Goal: Task Accomplishment & Management: Use online tool/utility

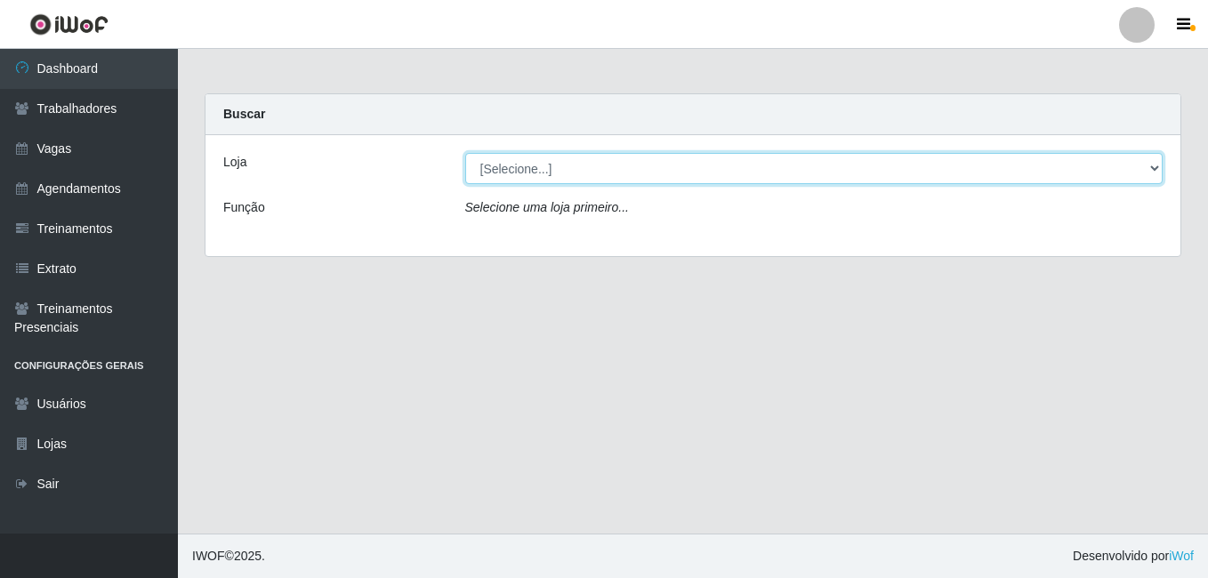
click at [576, 158] on select "[Selecione...] [GEOGRAPHIC_DATA] - [DATE][GEOGRAPHIC_DATA]" at bounding box center [814, 168] width 698 height 31
select select "471"
click at [465, 153] on select "[Selecione...] [GEOGRAPHIC_DATA] - [DATE][GEOGRAPHIC_DATA]" at bounding box center [814, 168] width 698 height 31
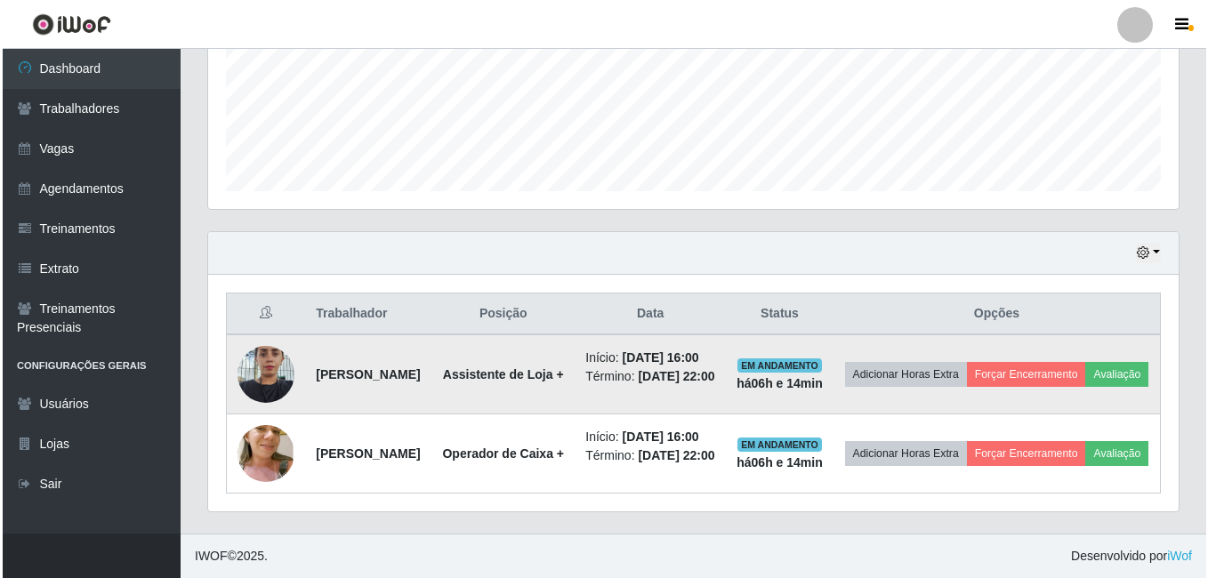
scroll to position [509, 0]
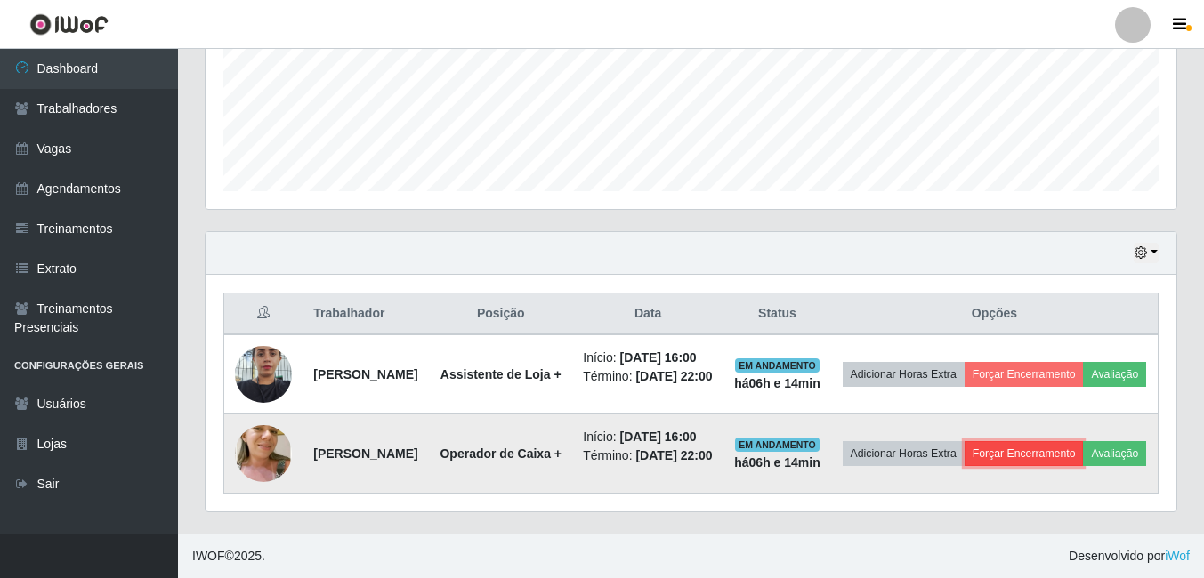
click at [1084, 441] on button "Forçar Encerramento" at bounding box center [1023, 453] width 119 height 25
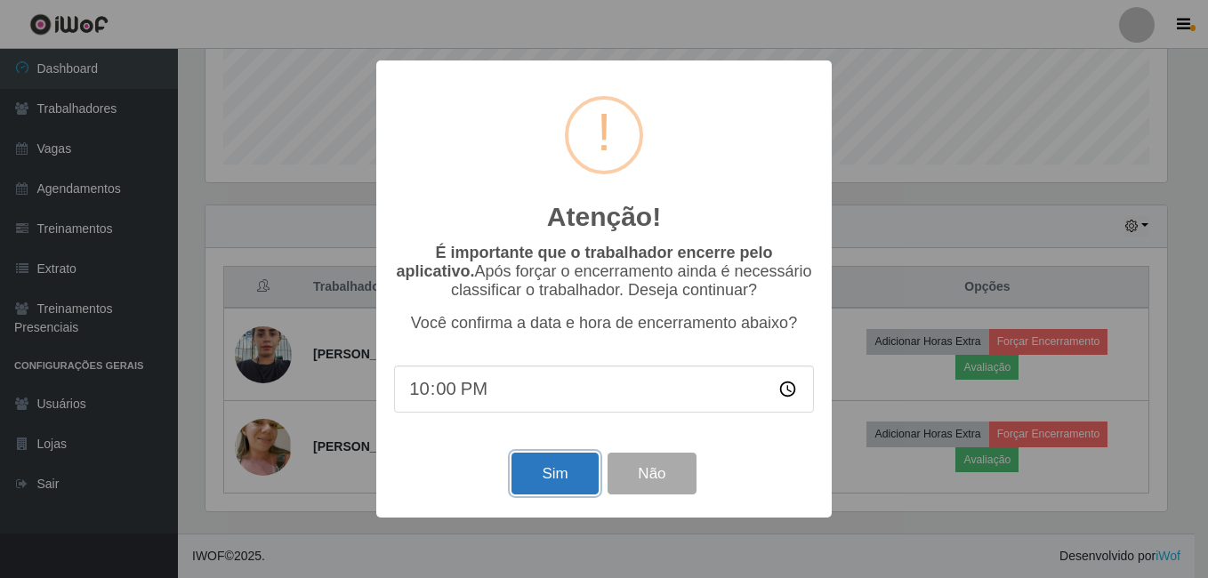
click at [566, 484] on button "Sim" at bounding box center [555, 474] width 86 height 42
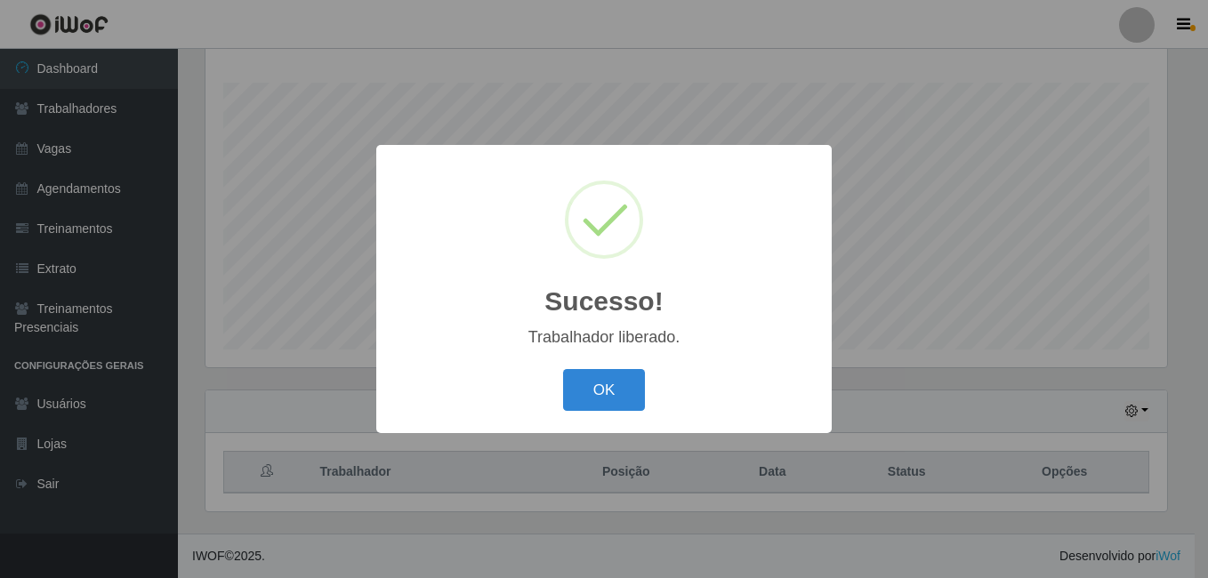
click at [1092, 311] on div "Sucesso! × Trabalhador liberado. OK Cancel" at bounding box center [604, 289] width 1208 height 578
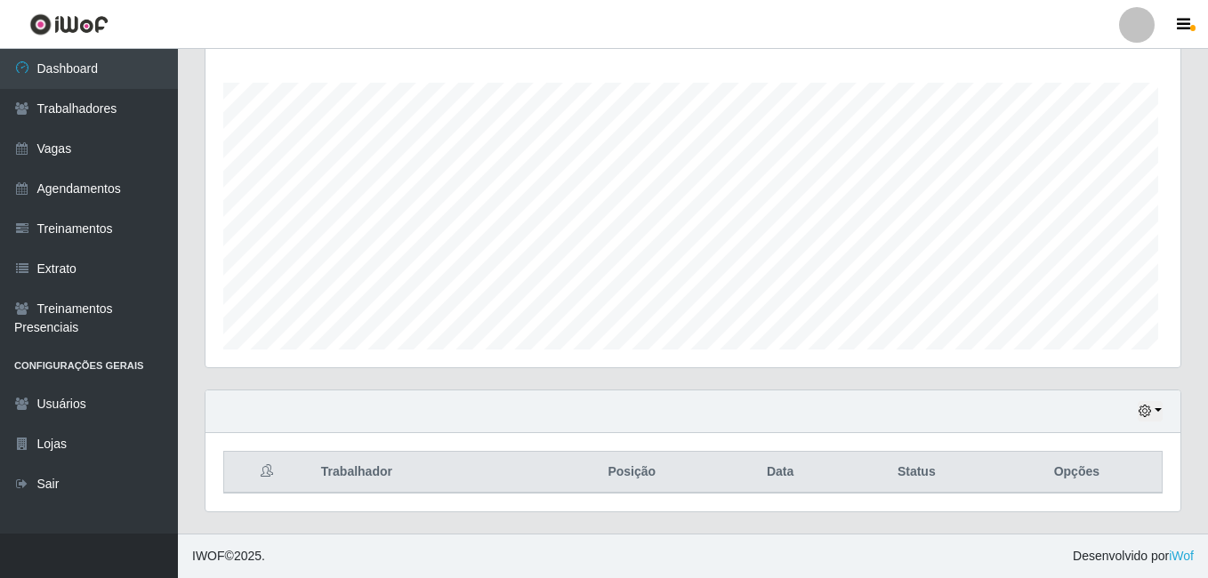
scroll to position [369, 971]
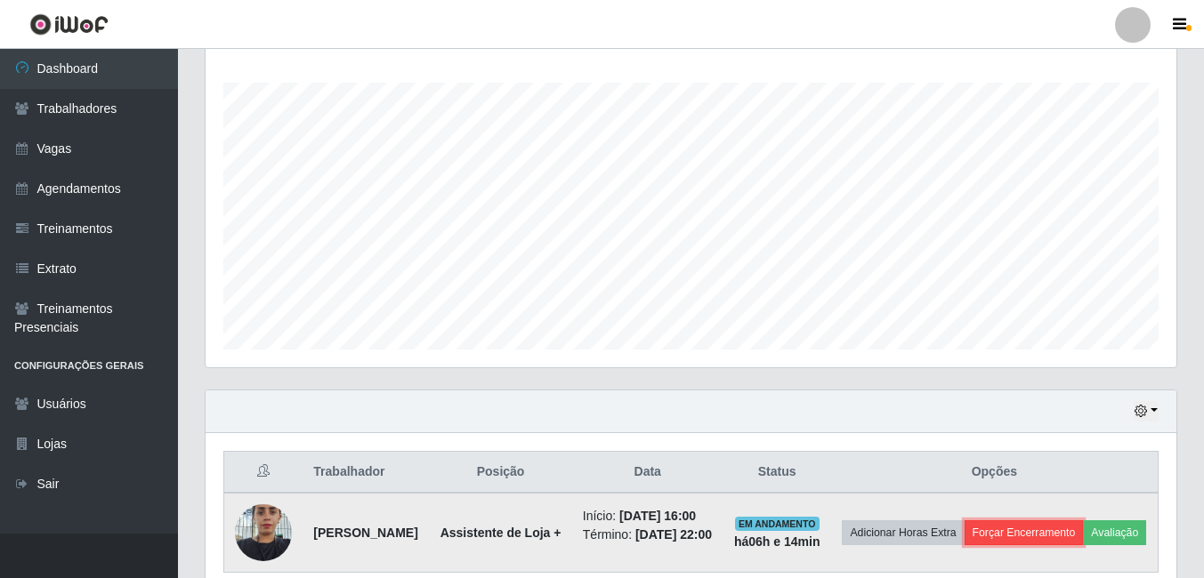
click at [1060, 529] on button "Forçar Encerramento" at bounding box center [1023, 532] width 119 height 25
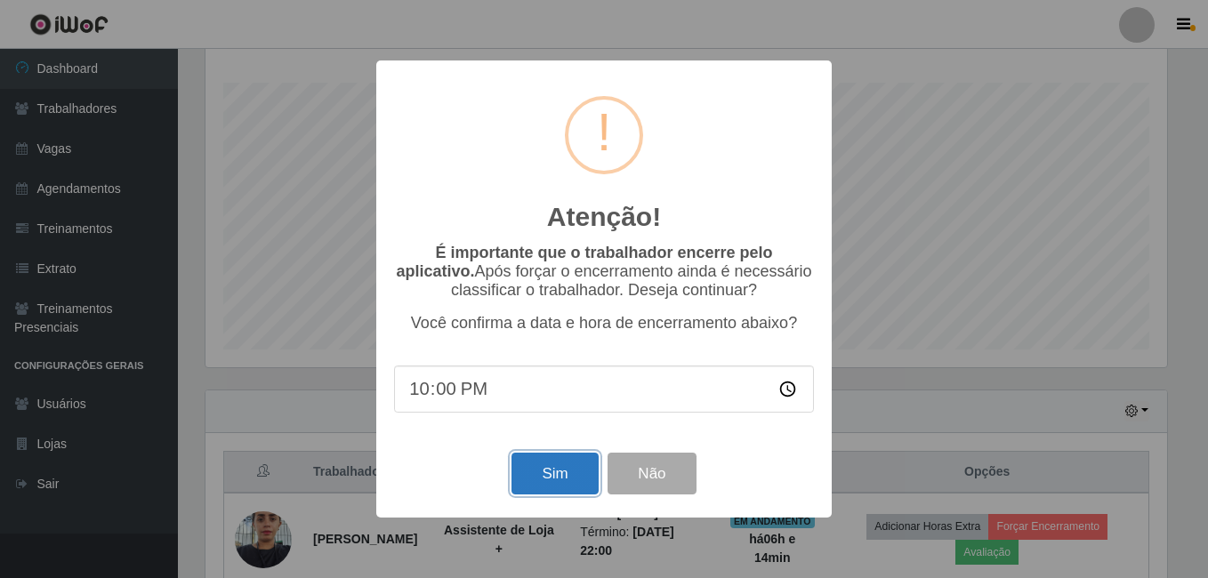
click at [568, 466] on button "Sim" at bounding box center [555, 474] width 86 height 42
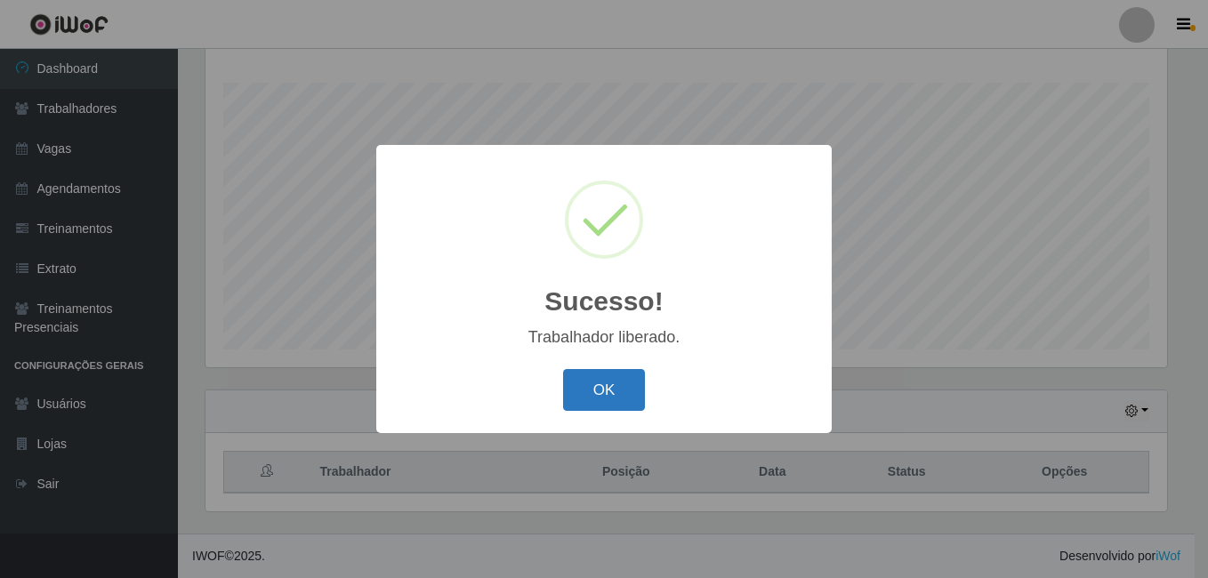
click at [608, 390] on button "OK" at bounding box center [604, 390] width 83 height 42
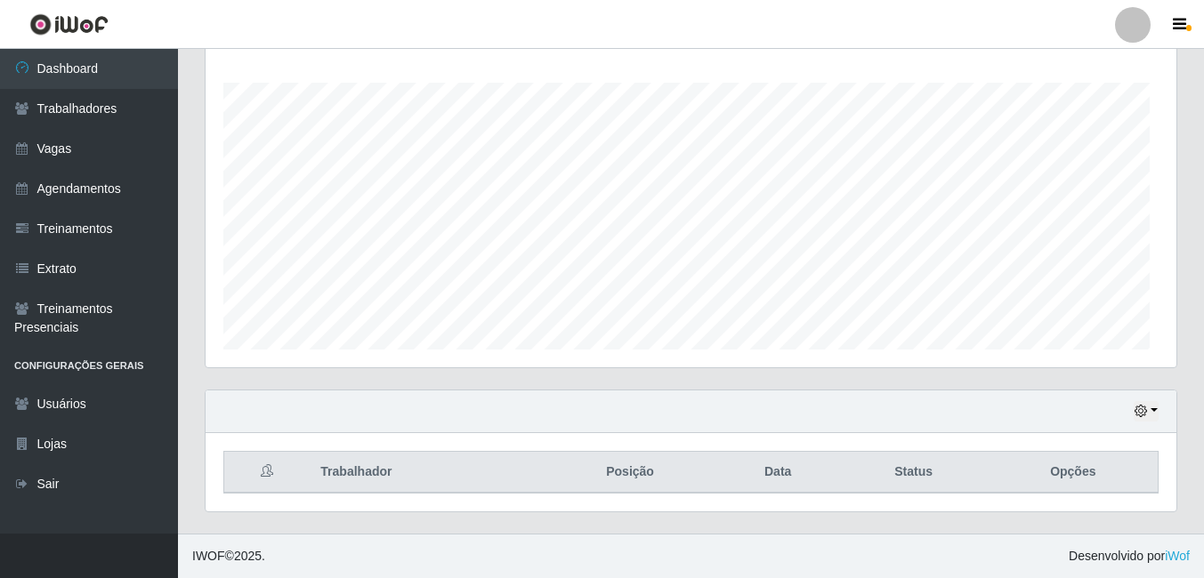
scroll to position [369, 971]
